Goal: Navigation & Orientation: Go to known website

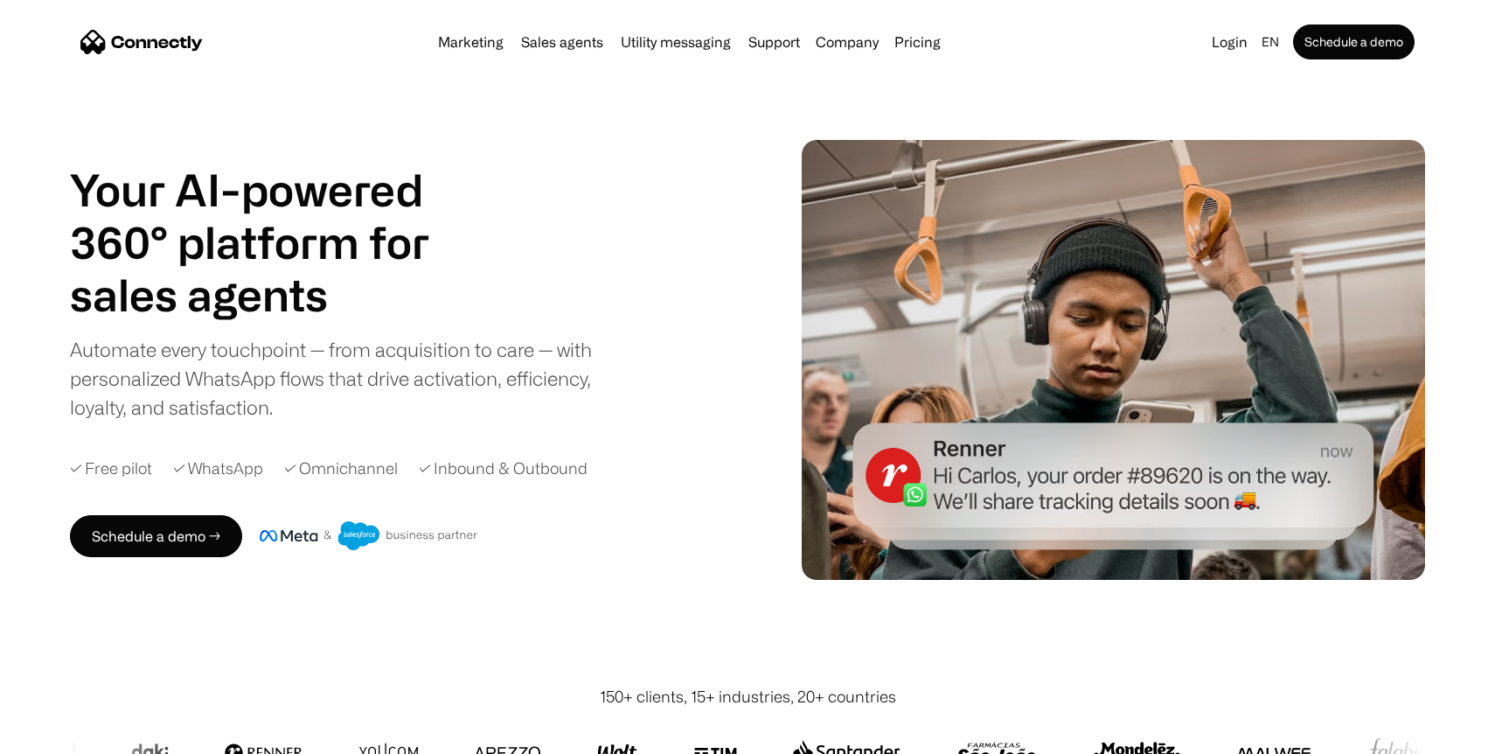
click at [101, 41] on img "home" at bounding box center [141, 42] width 122 height 24
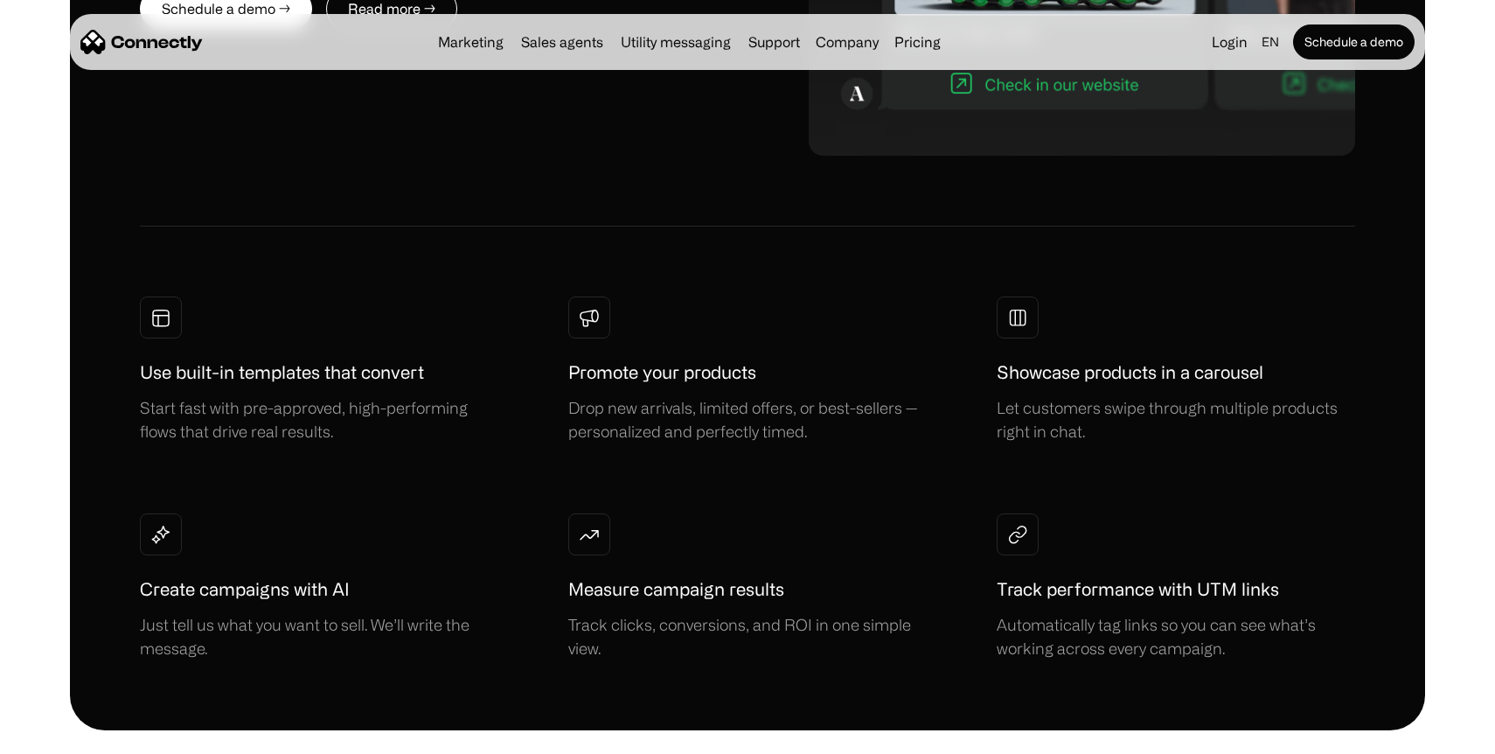
scroll to position [1216, 0]
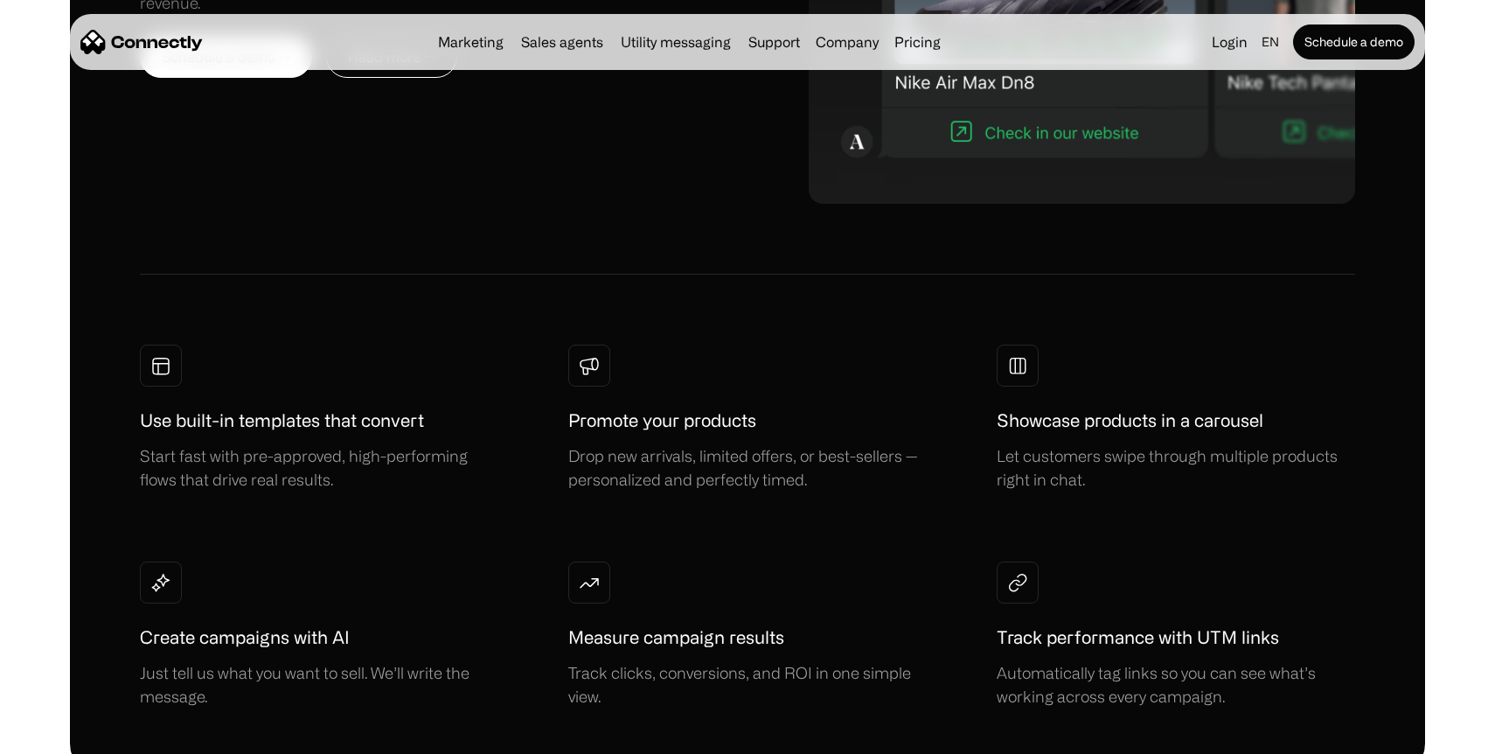
click at [135, 45] on img "home" at bounding box center [141, 42] width 122 height 24
